Goal: Task Accomplishment & Management: Complete application form

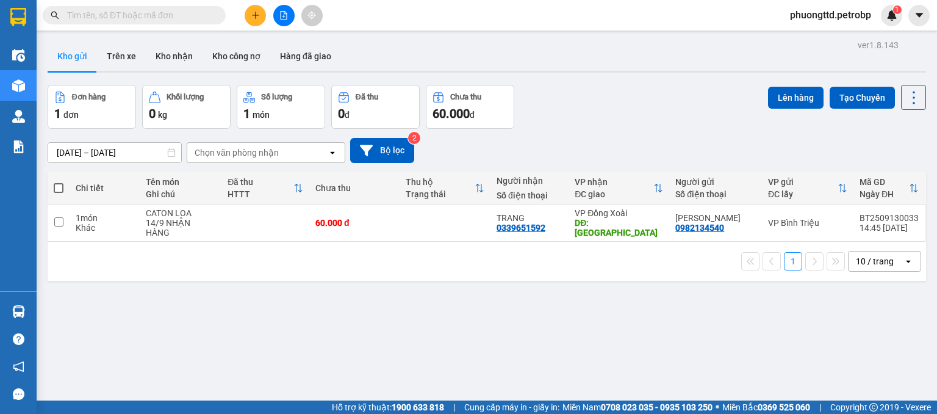
click at [168, 11] on input "text" at bounding box center [139, 15] width 144 height 13
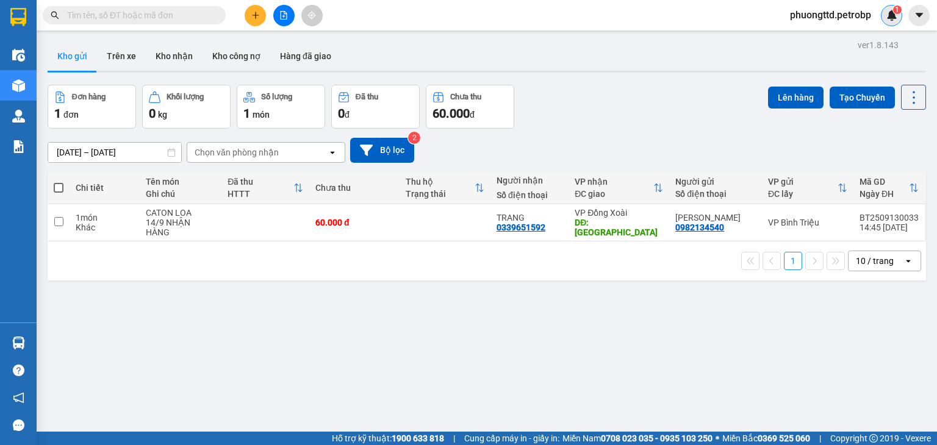
click at [893, 16] on img at bounding box center [891, 15] width 11 height 11
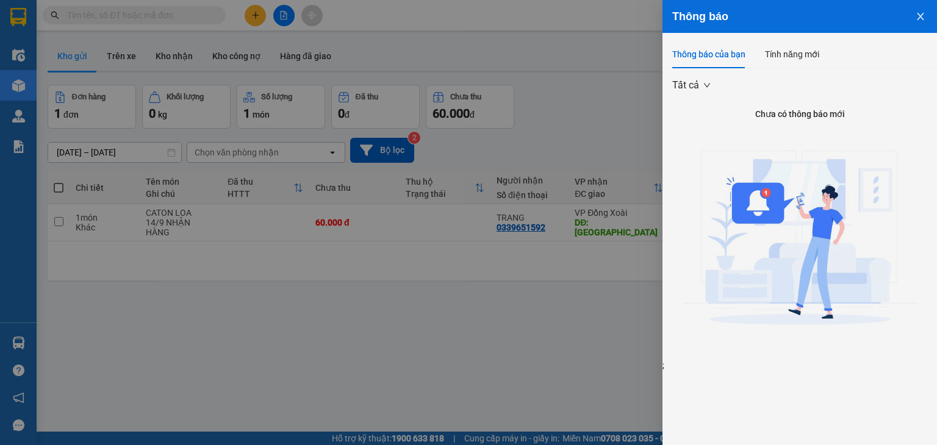
click at [919, 15] on icon "close" at bounding box center [920, 16] width 7 height 7
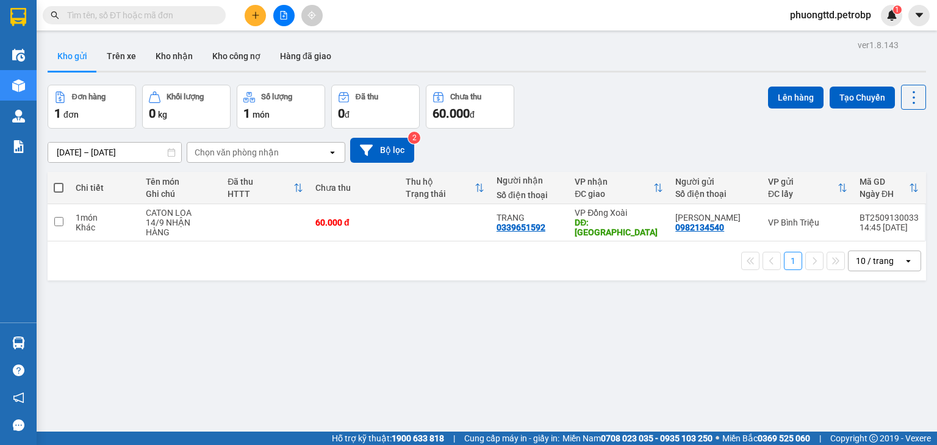
click at [642, 370] on div "ver 1.8.143 Kho gửi Trên xe Kho nhận Kho công nợ Hàng đã giao Đơn hàng 1 đơn Kh…" at bounding box center [487, 259] width 888 height 445
click at [200, 20] on input "text" at bounding box center [139, 15] width 144 height 13
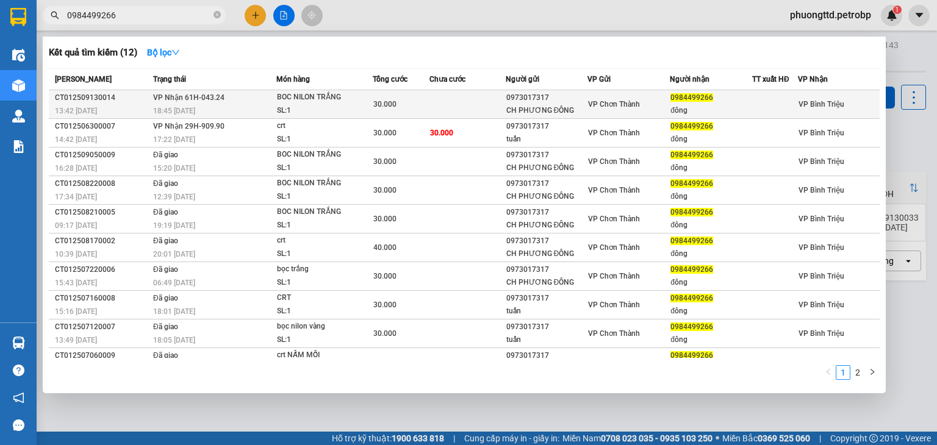
type input "0984499266"
click at [230, 102] on td "VP Nhận 61H-043.24 18:45 - 13/09" at bounding box center [213, 104] width 126 height 29
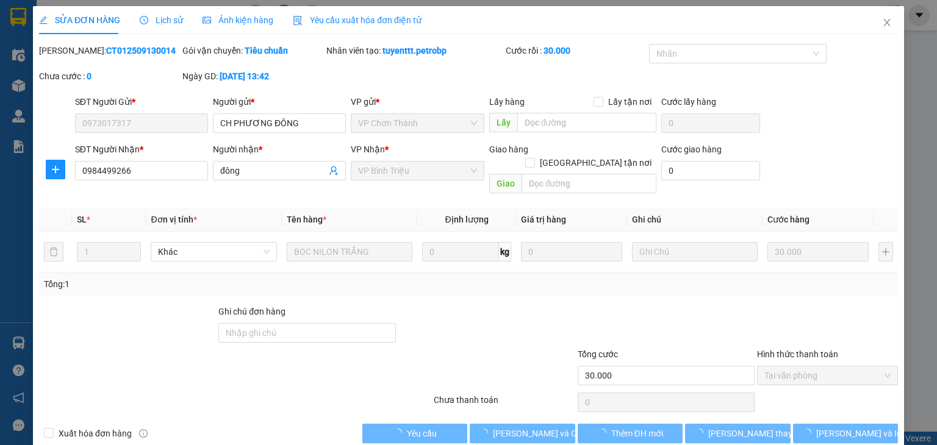
type input "0973017317"
type input "CH PHƯƠNG ĐÔNG"
type input "0984499266"
type input "đông"
type input "30.000"
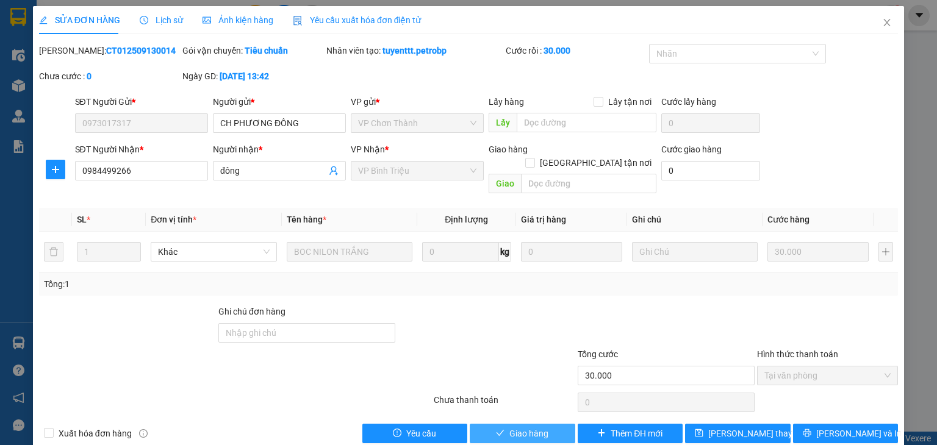
click at [509, 413] on span "Giao hàng" at bounding box center [528, 433] width 39 height 13
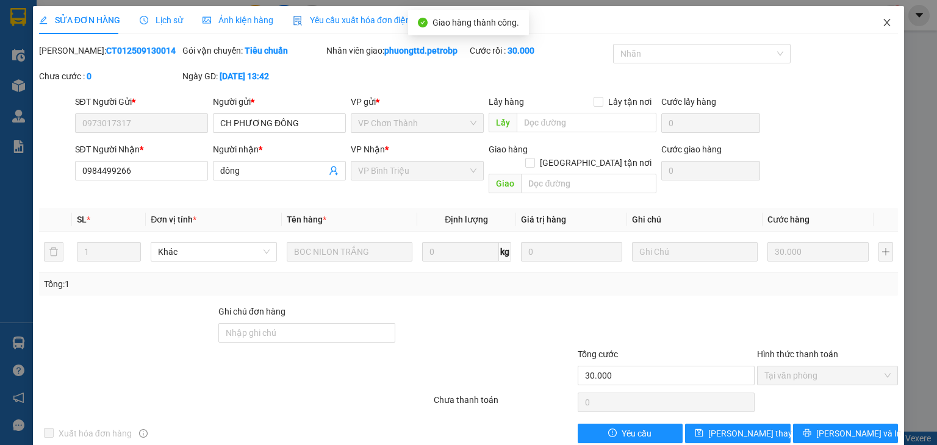
click at [882, 23] on icon "close" at bounding box center [887, 23] width 10 height 10
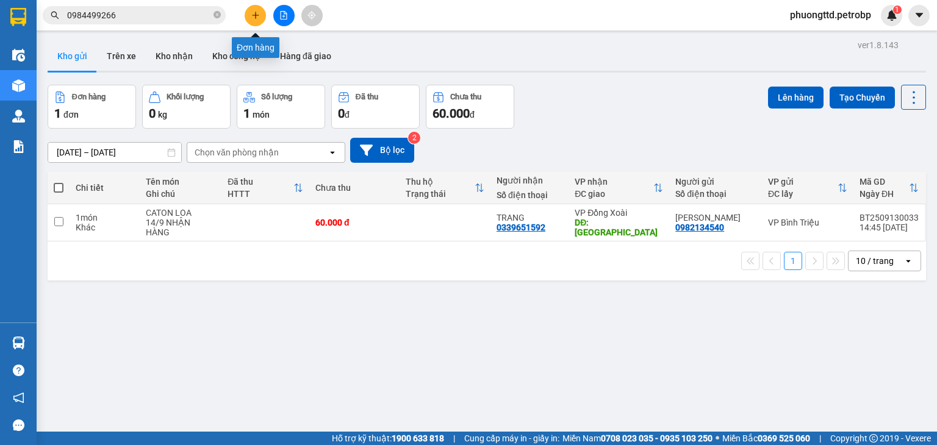
click at [254, 12] on icon "plus" at bounding box center [255, 15] width 9 height 9
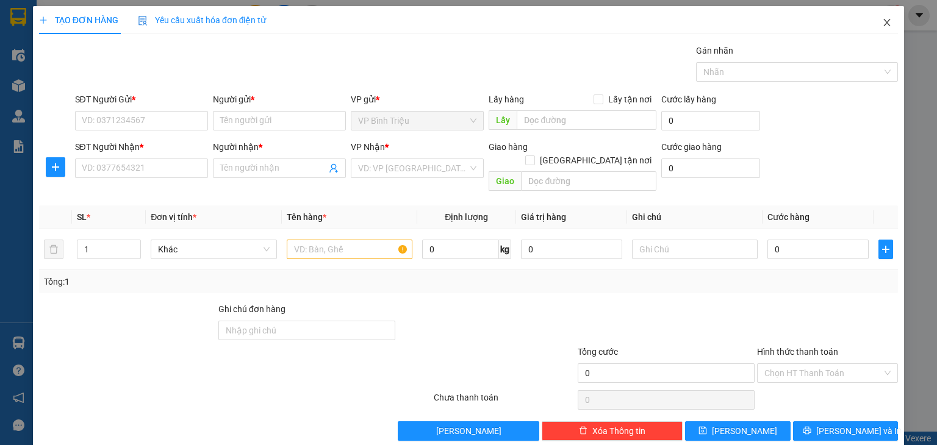
click at [884, 21] on icon "close" at bounding box center [887, 22] width 7 height 7
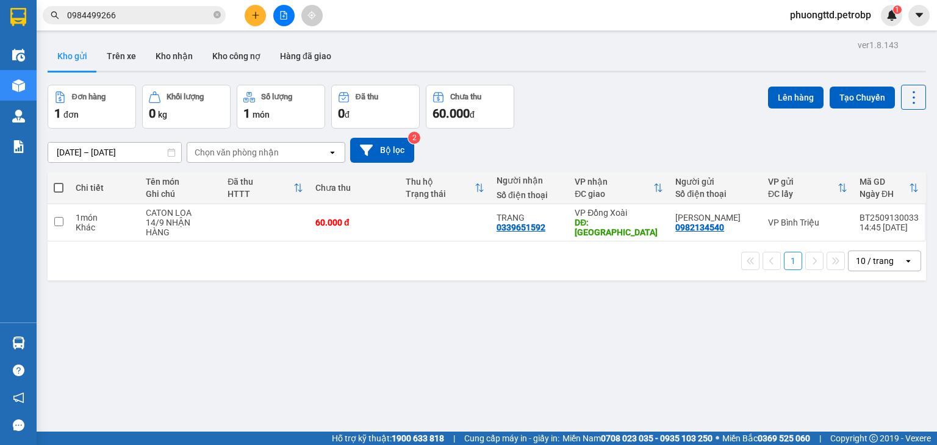
click at [190, 15] on input "0984499266" at bounding box center [139, 15] width 144 height 13
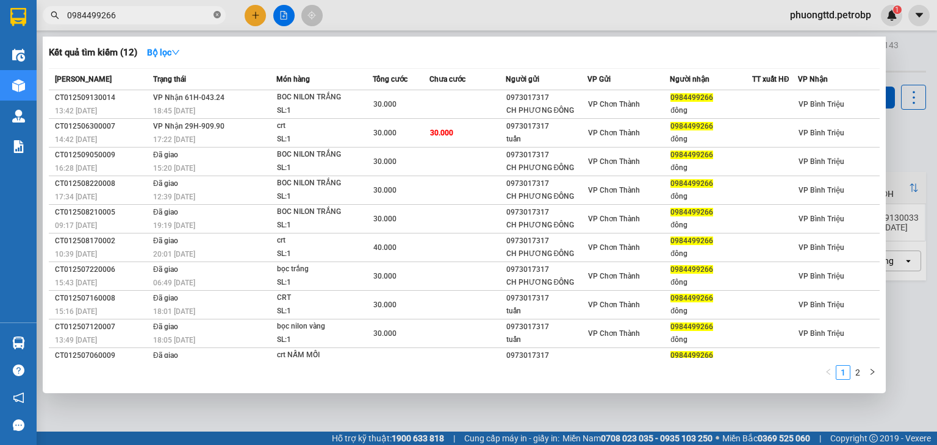
click at [218, 13] on icon "close-circle" at bounding box center [216, 14] width 7 height 7
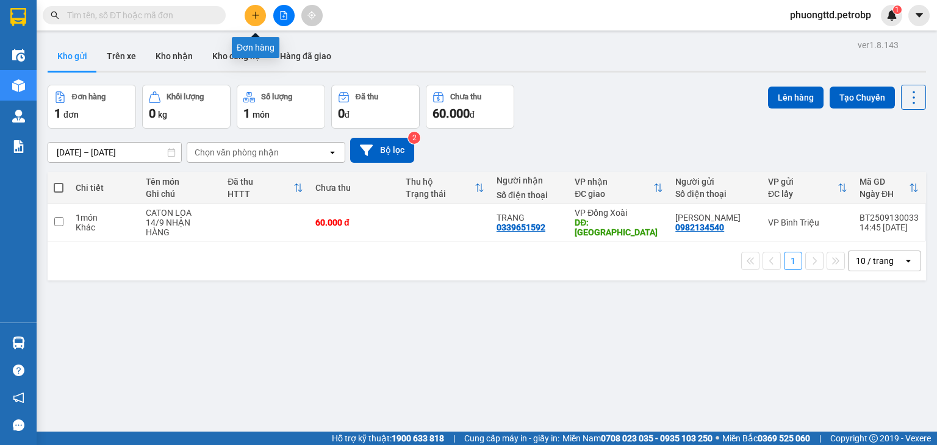
click at [256, 13] on icon "plus" at bounding box center [255, 15] width 9 height 9
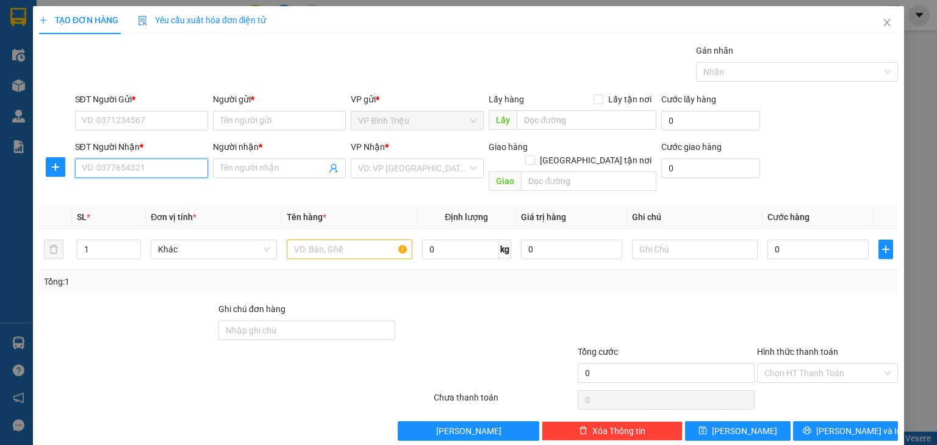
click at [132, 169] on input "SĐT Người Nhận *" at bounding box center [141, 169] width 133 height 20
type input "0941560506"
click at [171, 196] on div "0941560506 - TRINH" at bounding box center [139, 191] width 117 height 13
type input "TRINH"
type input "80.000"
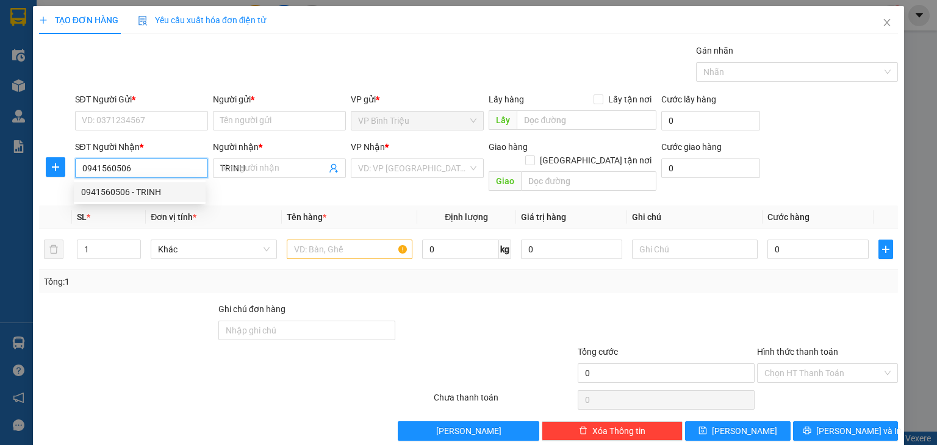
type input "80.000"
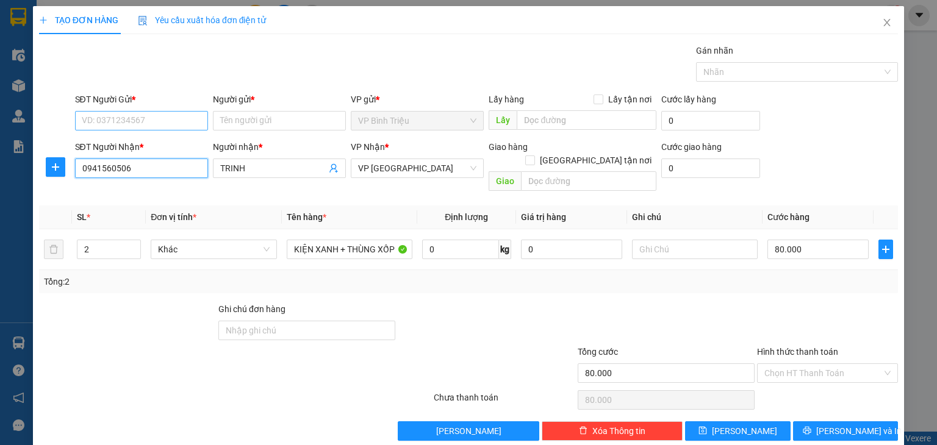
type input "0941560506"
click at [160, 123] on input "SĐT Người Gửi *" at bounding box center [141, 121] width 133 height 20
click at [162, 146] on div "0941560506 - TRINH" at bounding box center [139, 144] width 117 height 13
type input "0941560506"
type input "TRINH"
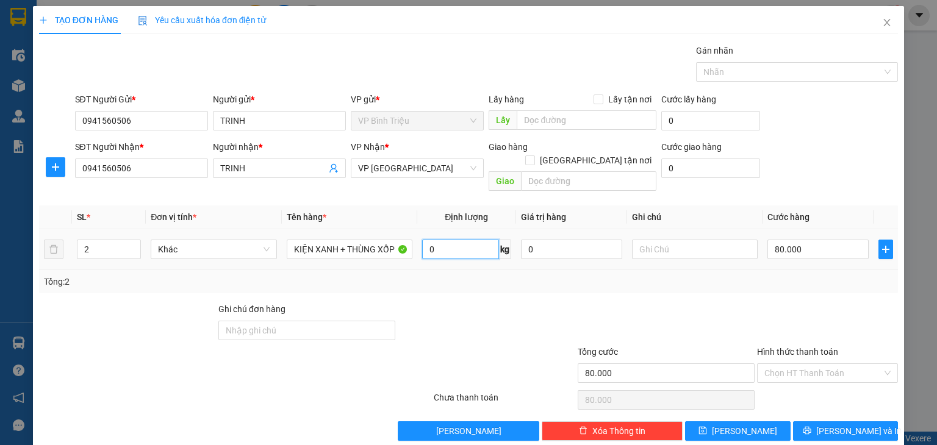
click at [436, 240] on input "0" at bounding box center [460, 250] width 77 height 20
click at [93, 240] on input "2" at bounding box center [108, 249] width 63 height 18
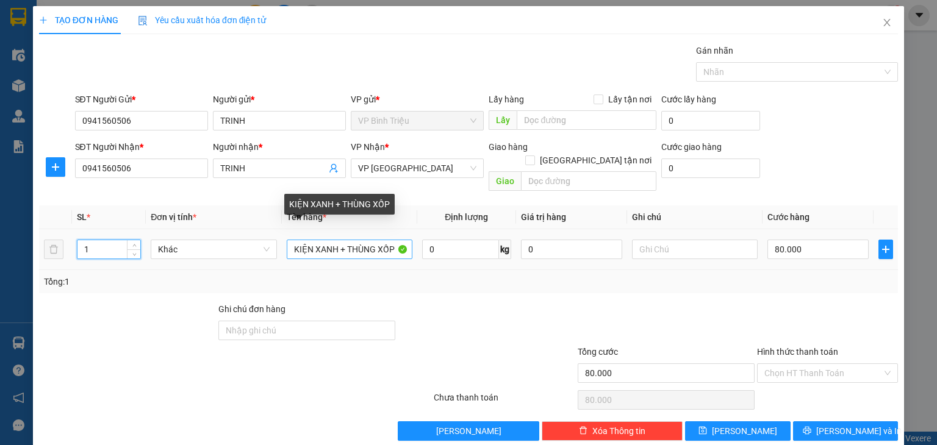
type input "1"
click at [398, 240] on input "KIỆN XANH + THÙNG XỐP" at bounding box center [350, 250] width 126 height 20
type input "0"
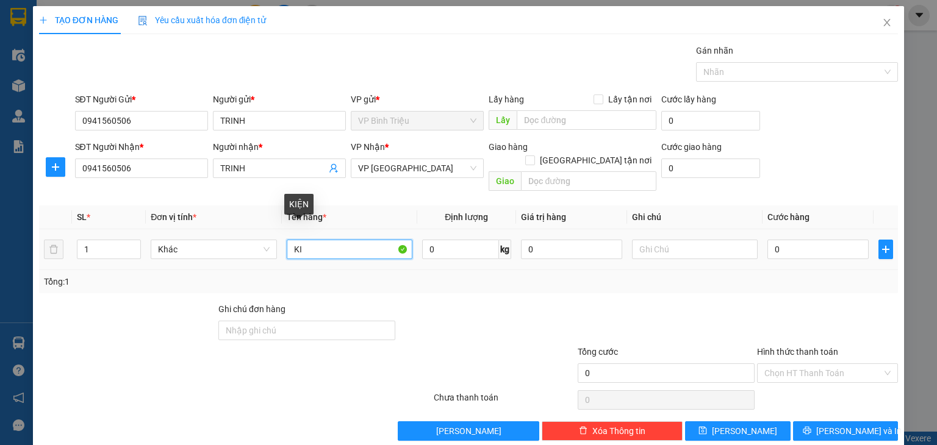
type input "K"
type input "bọc vải"
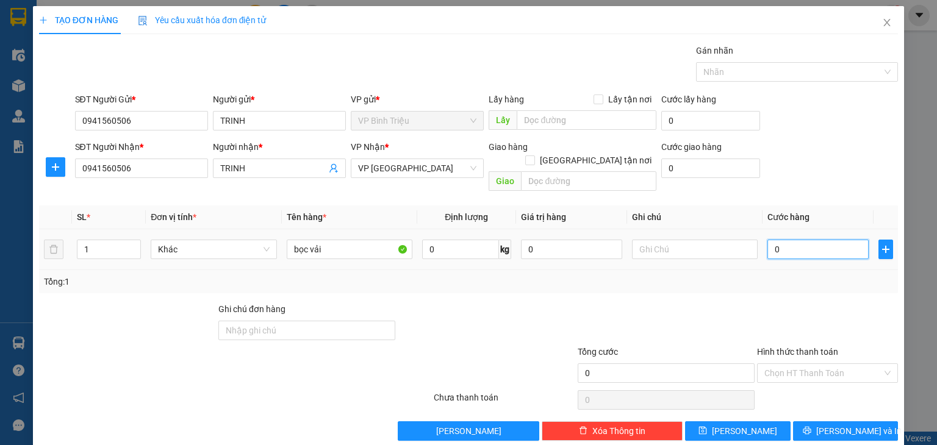
click at [841, 240] on input "0" at bounding box center [817, 250] width 101 height 20
type input "5"
type input "50"
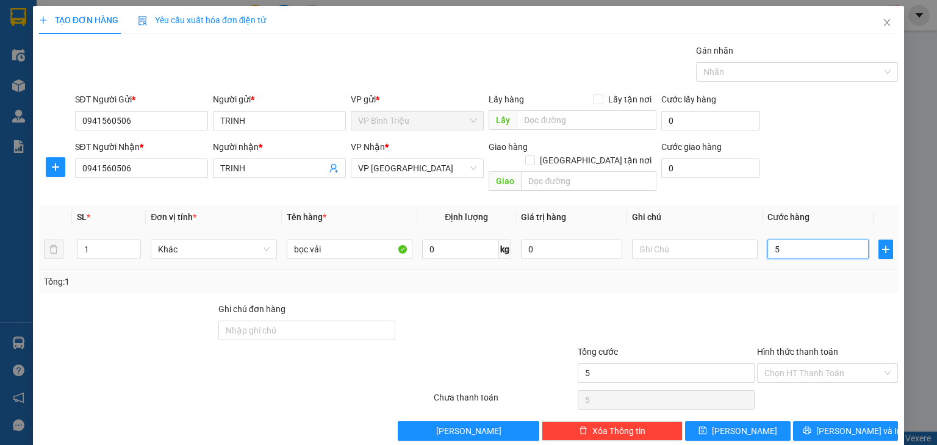
type input "50"
click at [837, 240] on input "50" at bounding box center [817, 250] width 101 height 20
type input "50"
type input "50.000"
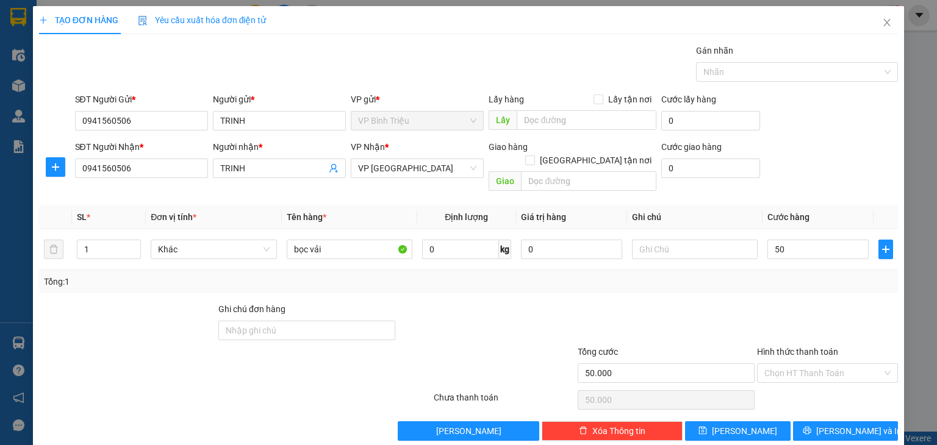
type input "50.000"
click at [756, 303] on div at bounding box center [827, 324] width 143 height 43
click at [784, 364] on input "Hình thức thanh toán" at bounding box center [823, 373] width 118 height 18
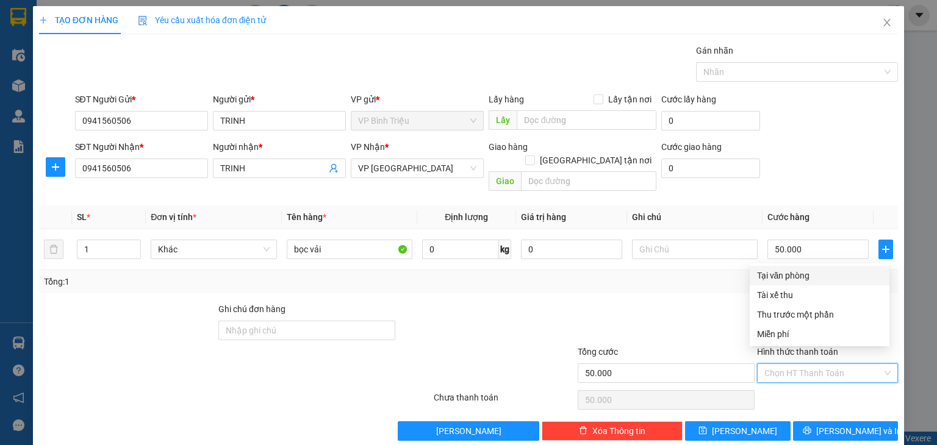
click at [798, 276] on div "Tại văn phòng" at bounding box center [819, 275] width 125 height 13
type input "0"
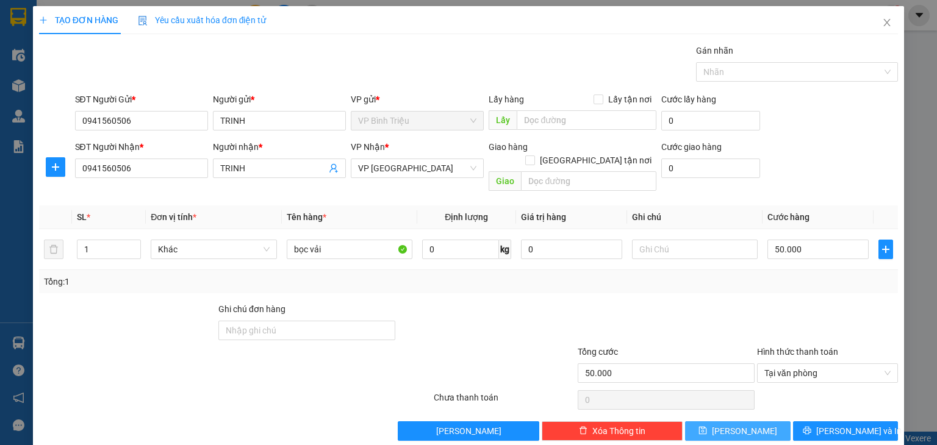
click at [746, 413] on button "Lưu" at bounding box center [738, 431] width 106 height 20
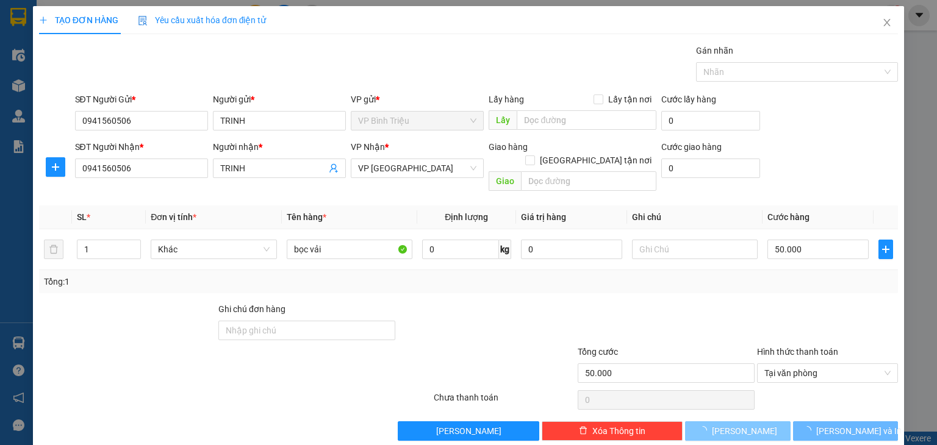
type input "0"
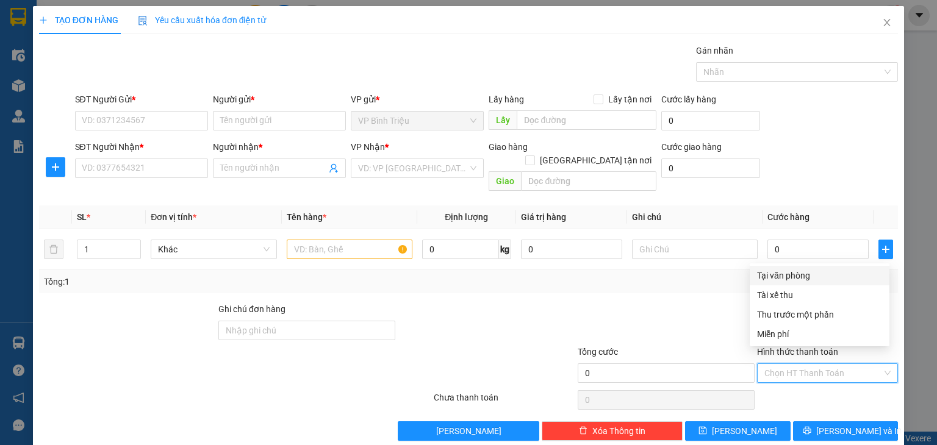
click at [803, 364] on input "Hình thức thanh toán" at bounding box center [823, 373] width 118 height 18
click at [882, 20] on icon "close" at bounding box center [887, 23] width 10 height 10
